Goal: Information Seeking & Learning: Learn about a topic

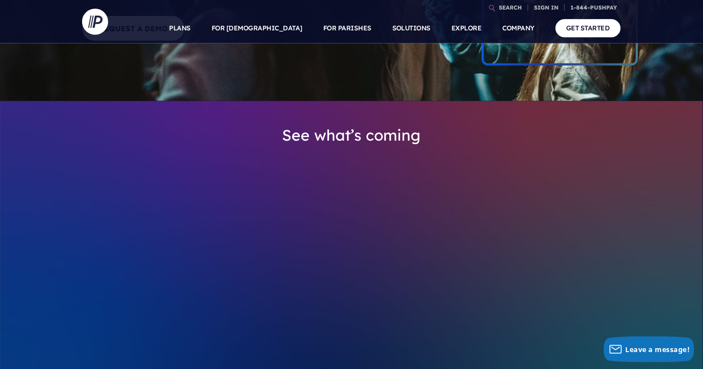
scroll to position [212, 0]
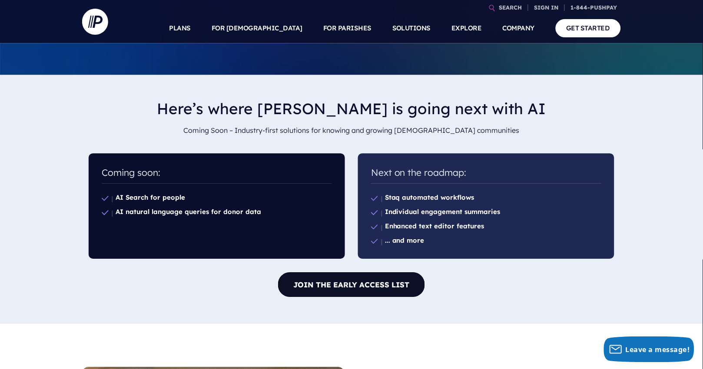
click at [315, 291] on link "Join the early access list" at bounding box center [352, 285] width 148 height 26
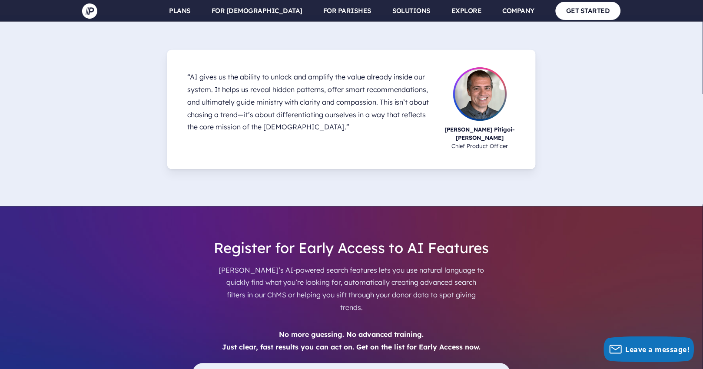
scroll to position [1741, 0]
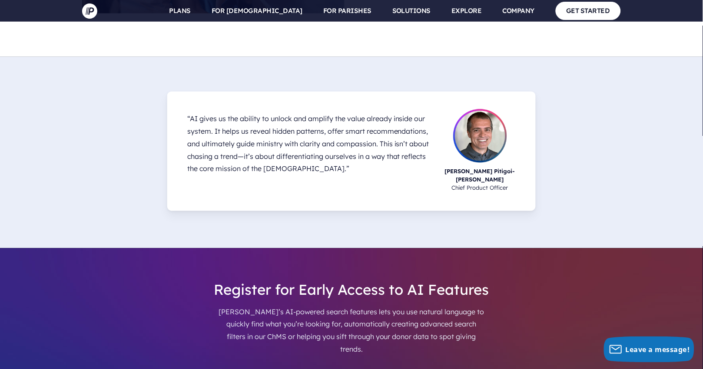
click at [468, 126] on img at bounding box center [480, 135] width 56 height 56
click at [395, 138] on p "“AI gives us the ability to unlock and amplify the value already inside our sys…" at bounding box center [308, 144] width 243 height 70
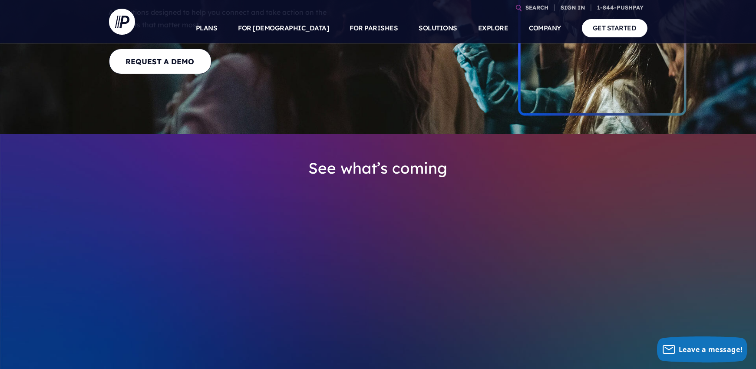
scroll to position [272, 0]
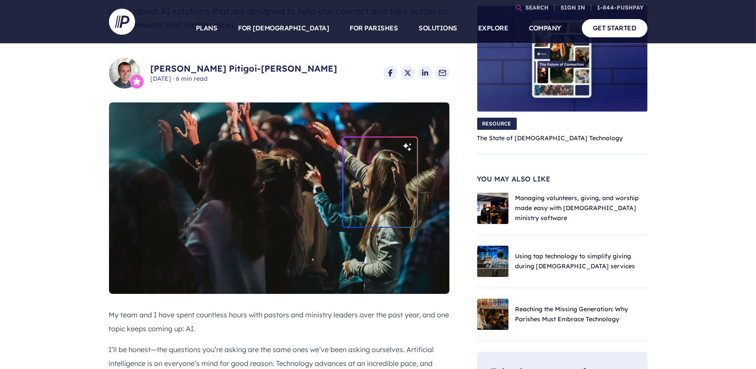
scroll to position [164, 0]
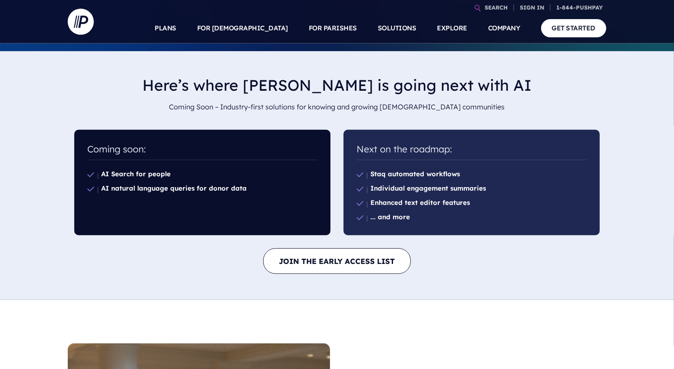
scroll to position [553, 0]
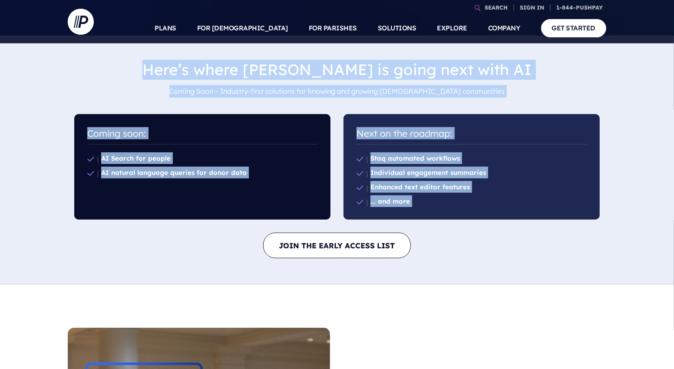
drag, startPoint x: 173, startPoint y: 59, endPoint x: 588, endPoint y: 231, distance: 449.3
click at [588, 231] on div "Here’s where Pushpay is going next with AI Coming Soon – Industry-first solutio…" at bounding box center [337, 156] width 539 height 206
copy div "Here’s where Pushpay is going next with AI Coming Soon – Industry-first solutio…"
click at [64, 242] on div "Here’s where Pushpay is going next with AI Coming Soon – Industry-first solutio…" at bounding box center [337, 156] width 553 height 206
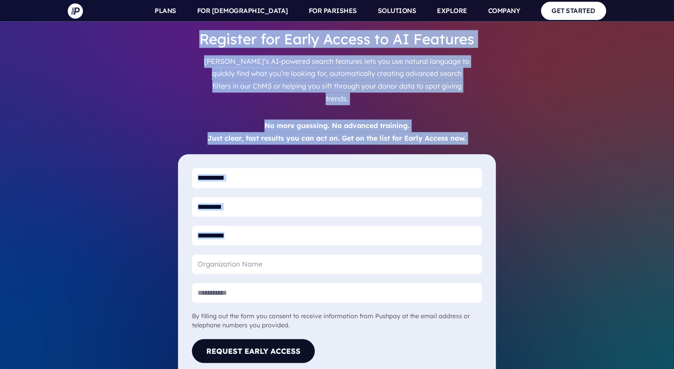
scroll to position [1725, 0]
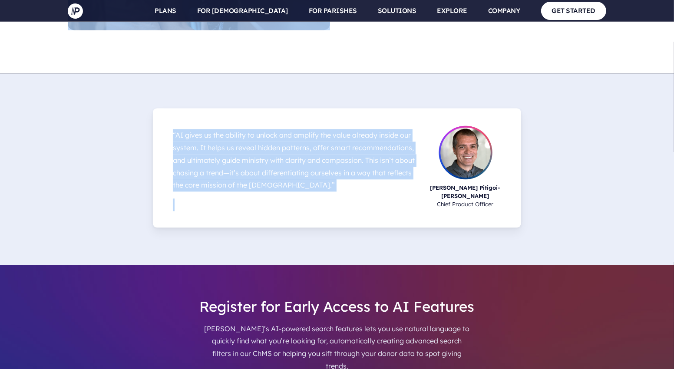
drag, startPoint x: 55, startPoint y: 114, endPoint x: 345, endPoint y: 192, distance: 300.6
copy div "Innovation that sparks ministry action AI solutions designed to help you connec…"
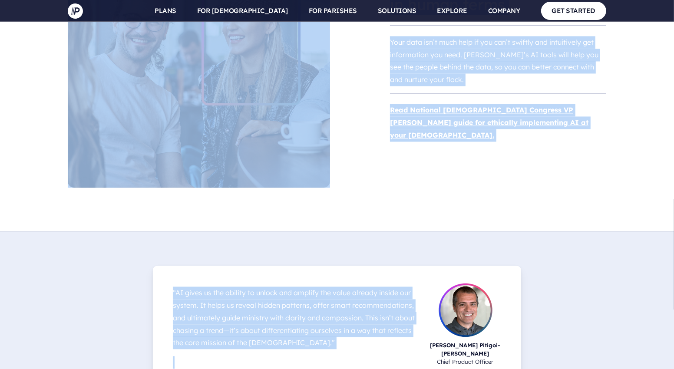
scroll to position [1272, 0]
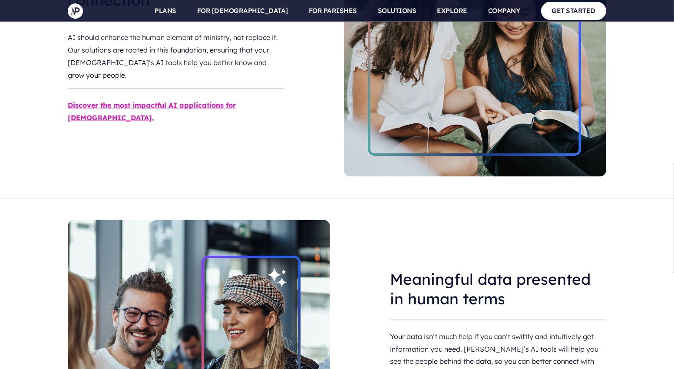
click at [554, 271] on h3 "Meaningful data presented in human terms" at bounding box center [498, 289] width 216 height 53
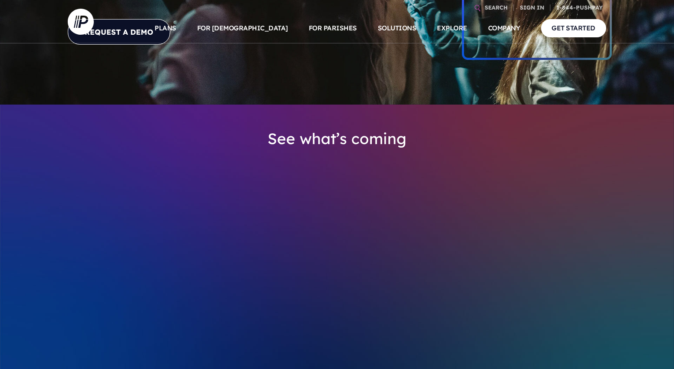
scroll to position [0, 0]
